Goal: Task Accomplishment & Management: Manage account settings

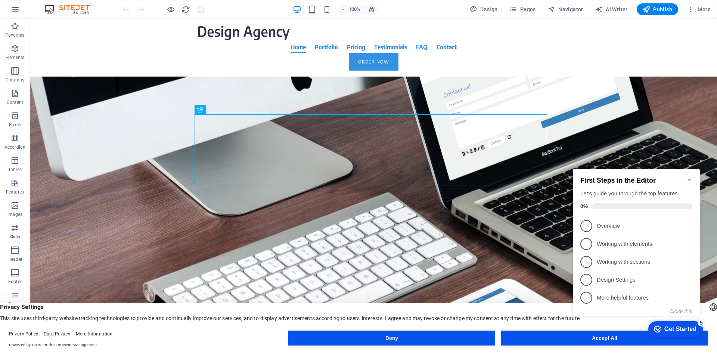
click at [612, 340] on appcues-checklist "Contextual help checklist present on screen" at bounding box center [638, 249] width 136 height 183
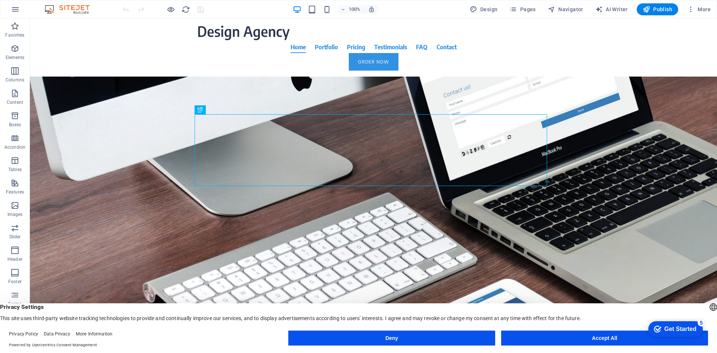
click at [642, 340] on appcues-checklist "Contextual help checklist present on screen" at bounding box center [673, 329] width 63 height 24
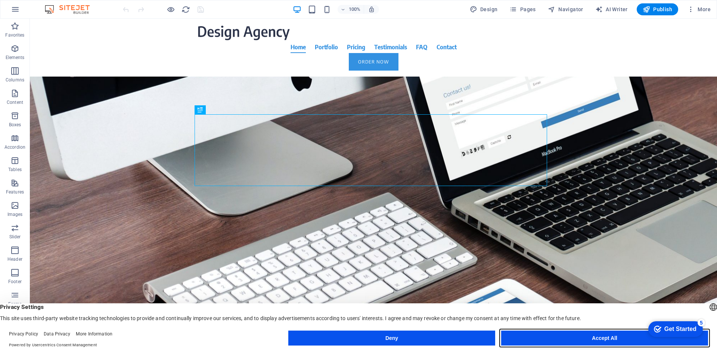
click at [593, 339] on button "Accept All" at bounding box center [604, 337] width 207 height 15
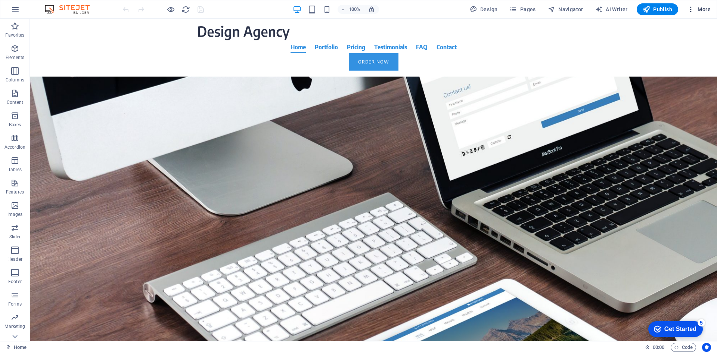
click at [698, 9] on span "More" at bounding box center [699, 9] width 24 height 7
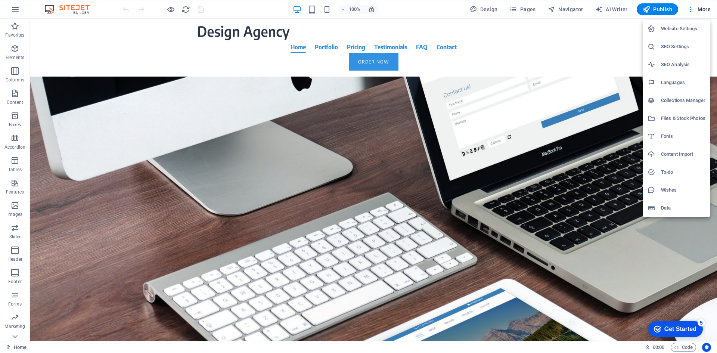
click at [681, 326] on div "Get Started" at bounding box center [680, 329] width 32 height 7
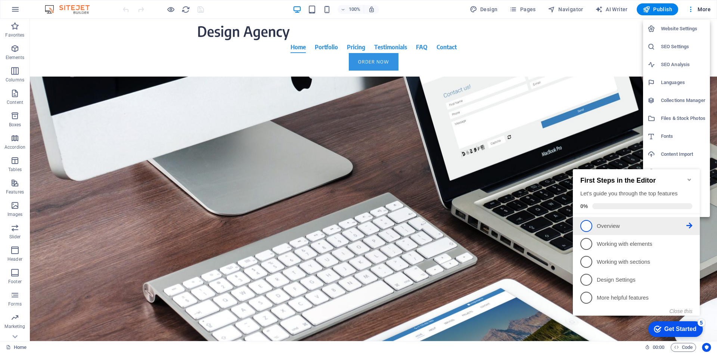
click at [592, 228] on link "1 Overview - incomplete" at bounding box center [636, 226] width 112 height 12
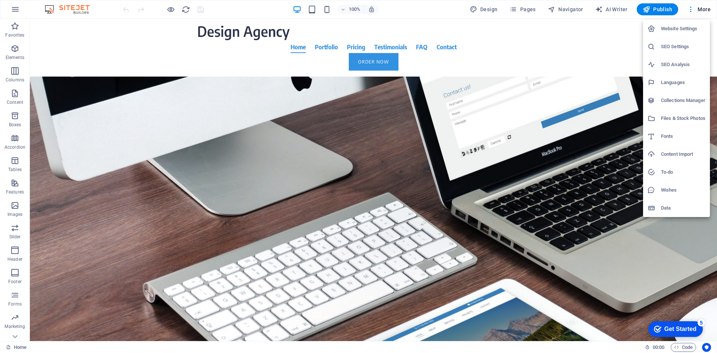
click at [15, 11] on div at bounding box center [358, 176] width 717 height 353
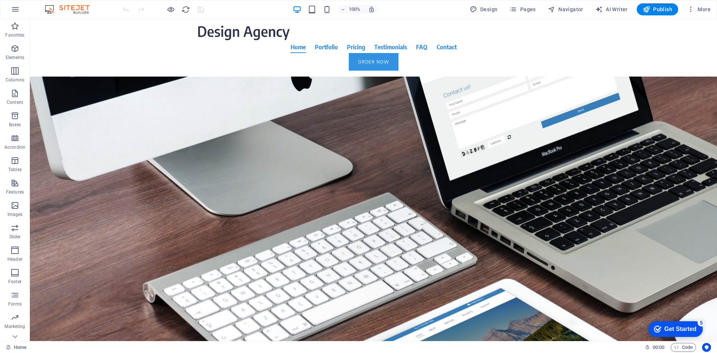
click at [13, 7] on icon "button" at bounding box center [15, 9] width 9 height 9
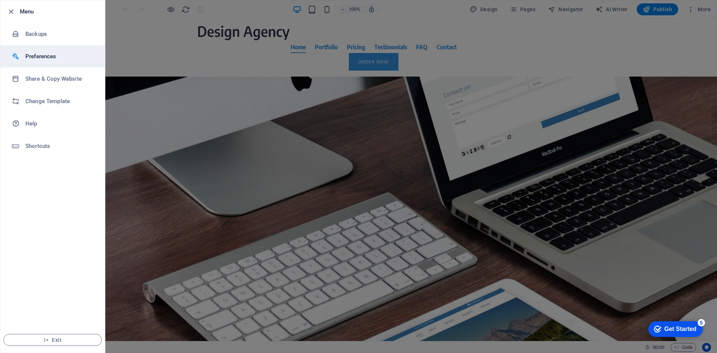
click at [35, 53] on h6 "Preferences" at bounding box center [59, 56] width 69 height 9
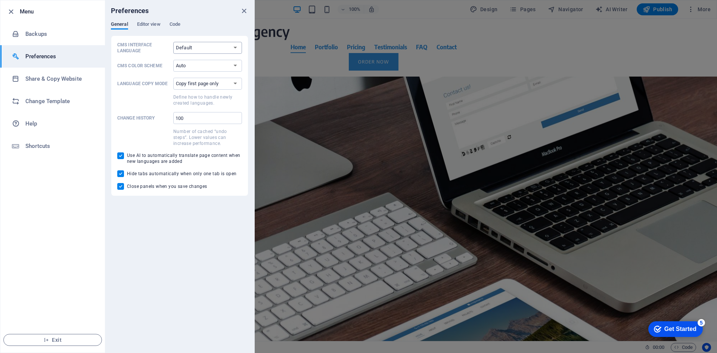
click at [237, 47] on select "Default Deutsch English Español Français Magyar Italiano Nederlands Polski Port…" at bounding box center [207, 48] width 69 height 12
click at [228, 27] on div "General Editor view Code" at bounding box center [179, 28] width 137 height 14
click at [29, 33] on h6 "Backups" at bounding box center [59, 33] width 69 height 9
